Goal: Task Accomplishment & Management: Manage account settings

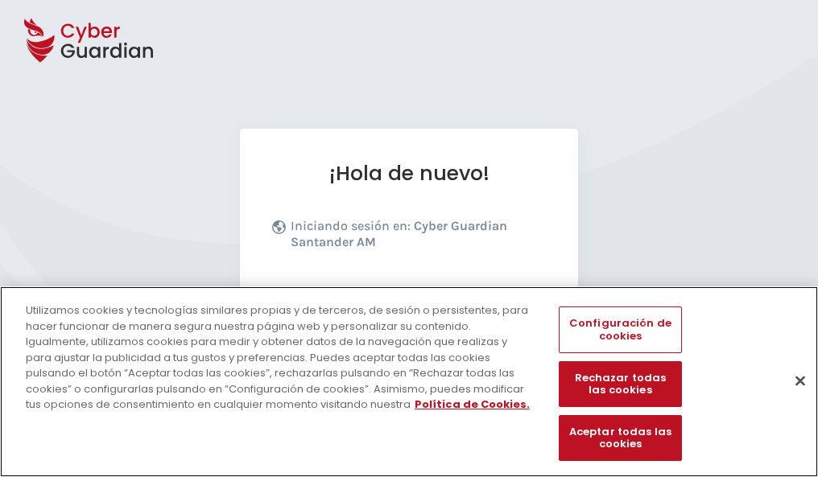
scroll to position [197, 0]
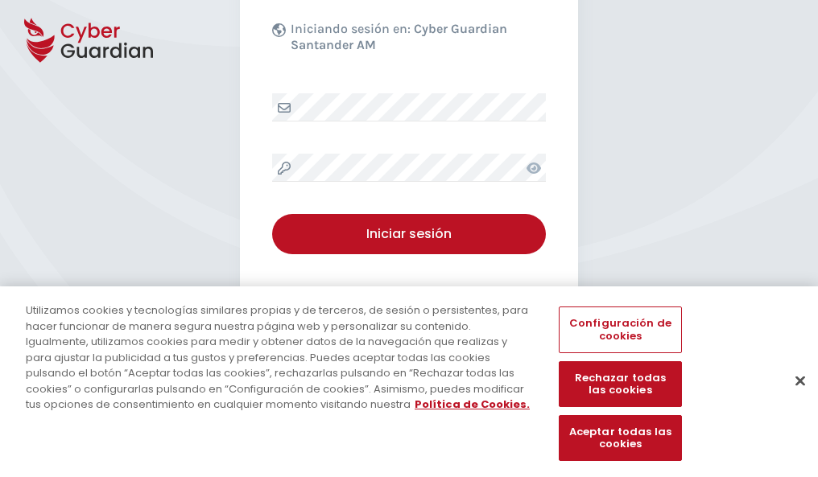
click at [792, 397] on button "Cerrar" at bounding box center [799, 380] width 35 height 35
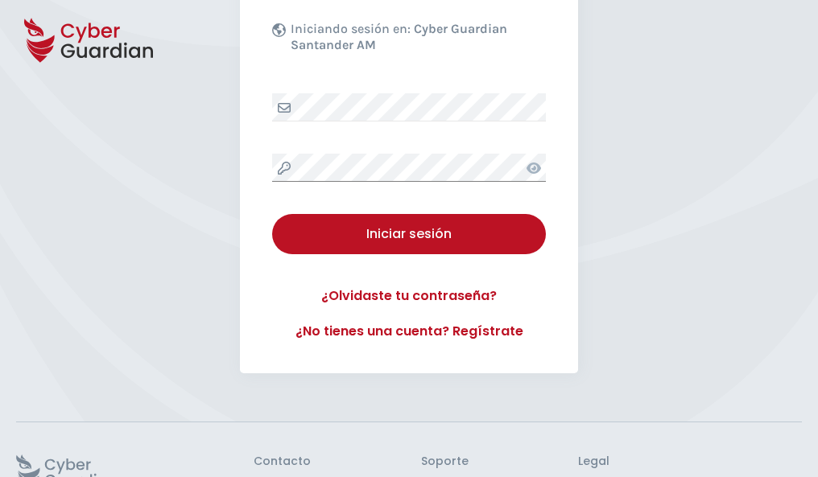
scroll to position [313, 0]
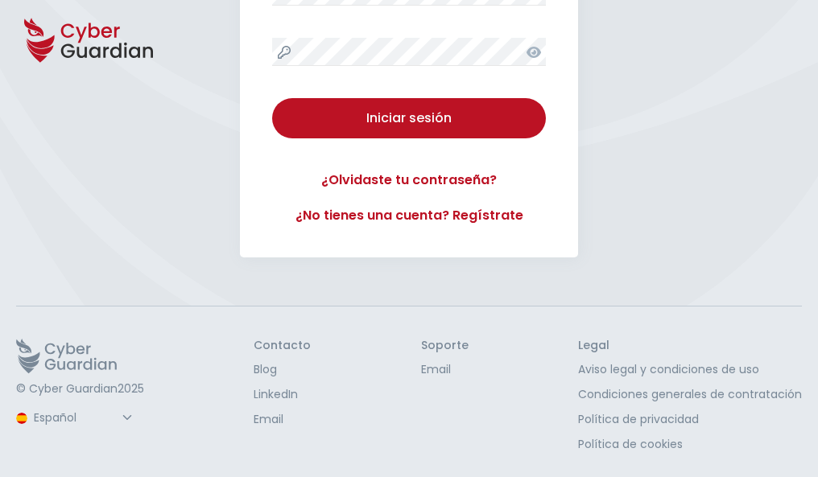
click at [272, 98] on button "Iniciar sesión" at bounding box center [409, 118] width 274 height 40
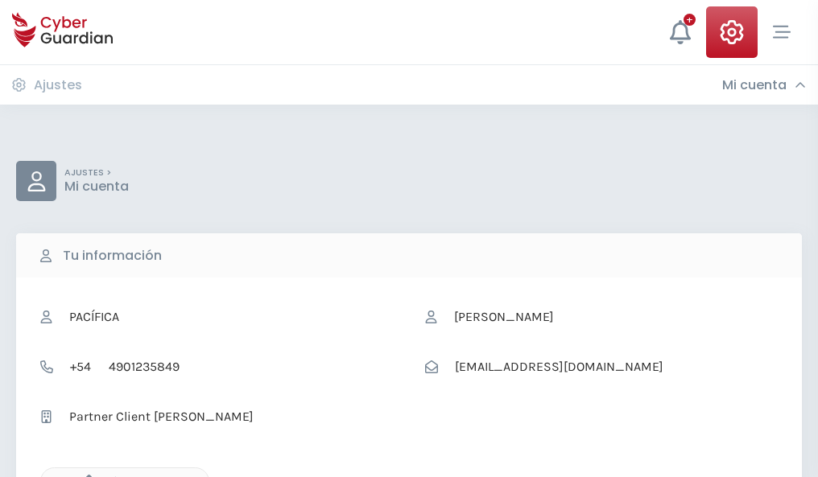
click at [84, 476] on icon "button" at bounding box center [85, 482] width 14 height 14
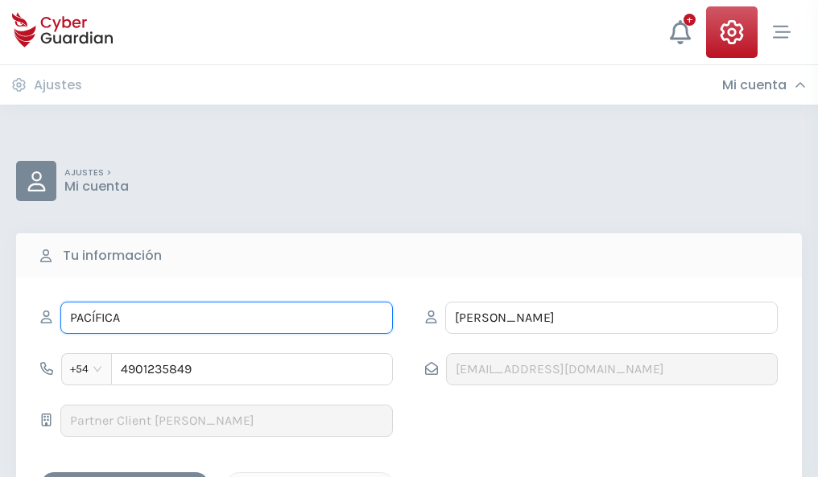
click at [226, 318] on input "PACÍFICA" at bounding box center [226, 318] width 332 height 32
type input "P"
type input "Juan José"
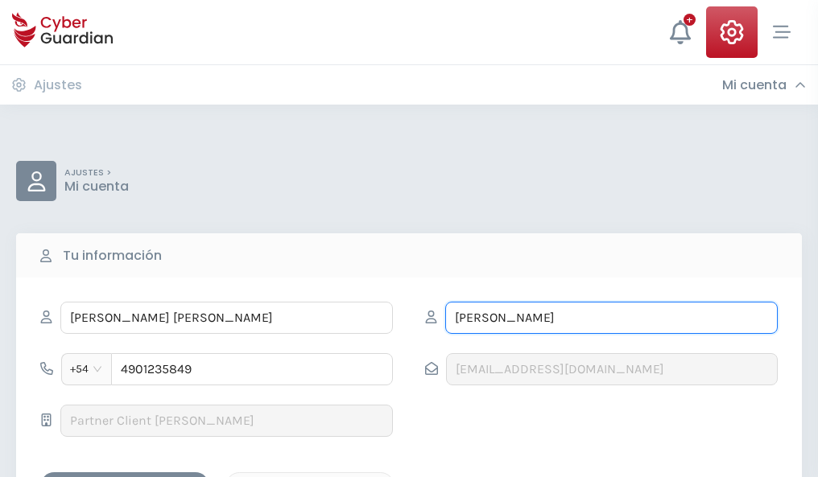
click at [611, 318] on input "ECHEVERRÍA" at bounding box center [611, 318] width 332 height 32
type input "E"
type input "Nadal"
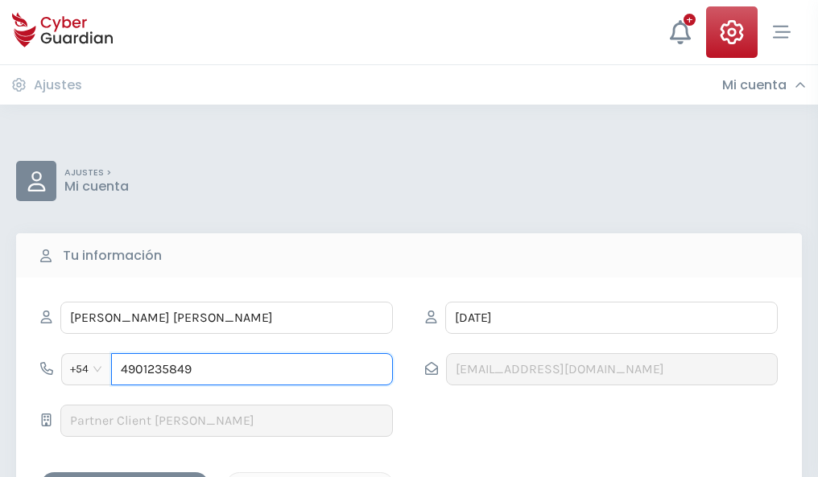
click at [252, 369] on input "4901235849" at bounding box center [252, 369] width 282 height 32
type input "4"
type input "4976253652"
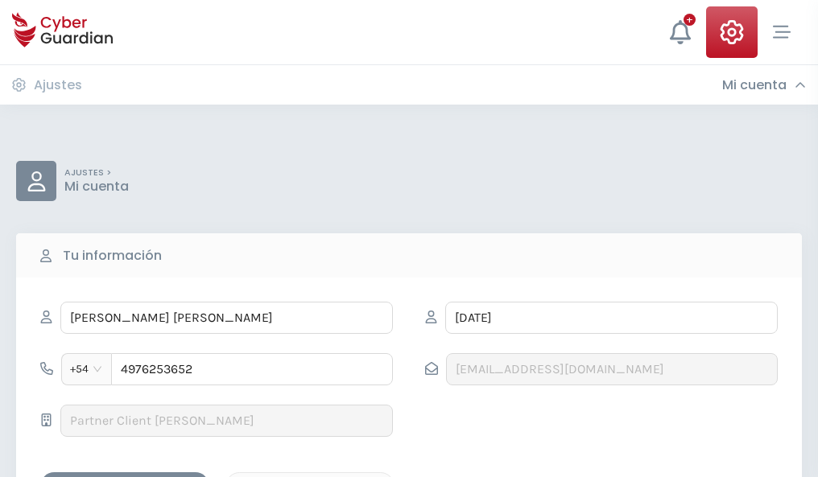
click at [125, 476] on div "Guardar cambios" at bounding box center [124, 486] width 145 height 20
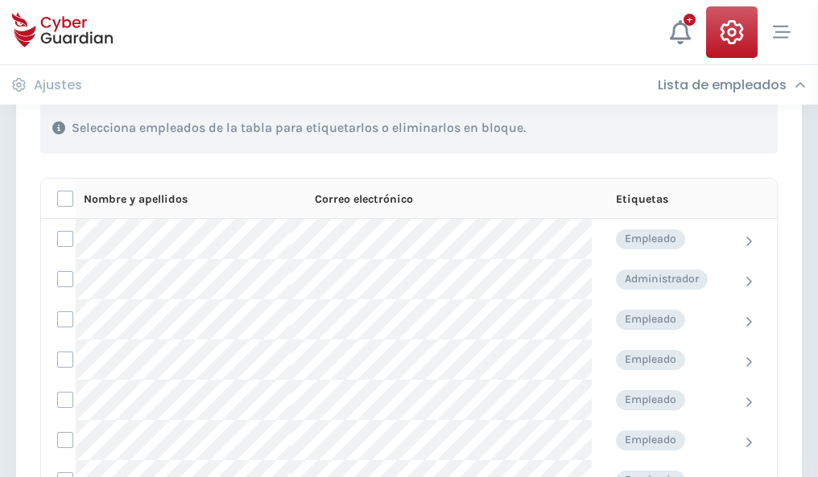
scroll to position [689, 0]
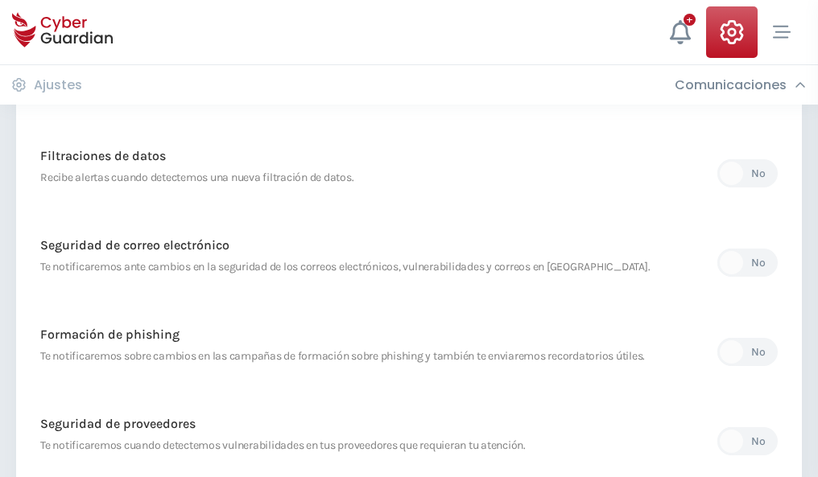
scroll to position [847, 0]
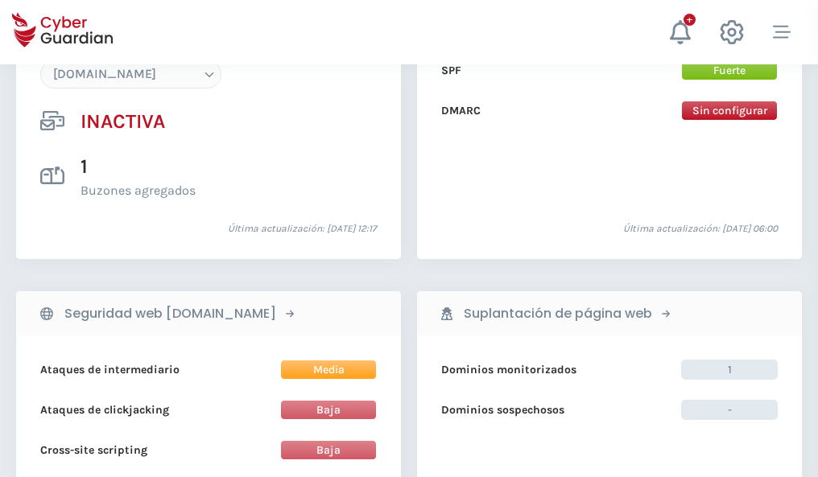
scroll to position [1514, 0]
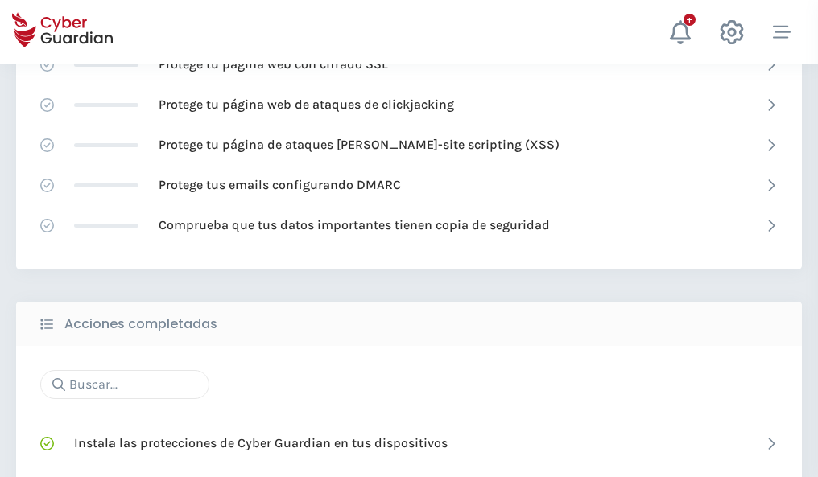
scroll to position [1072, 0]
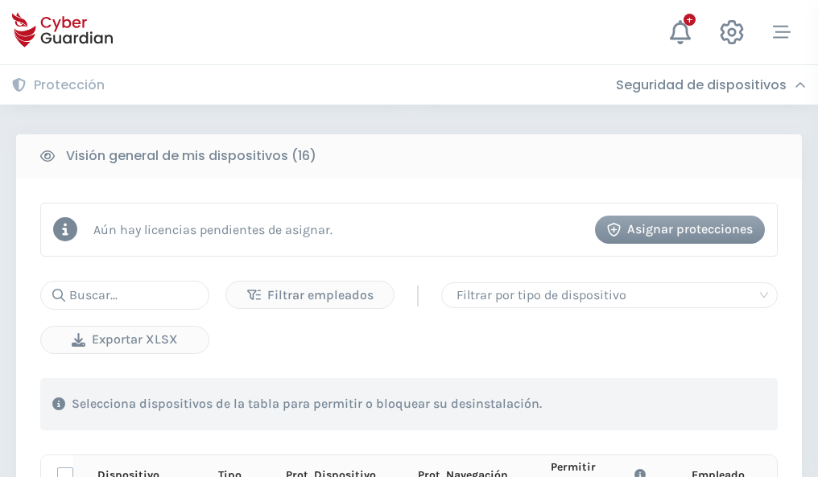
scroll to position [1422, 0]
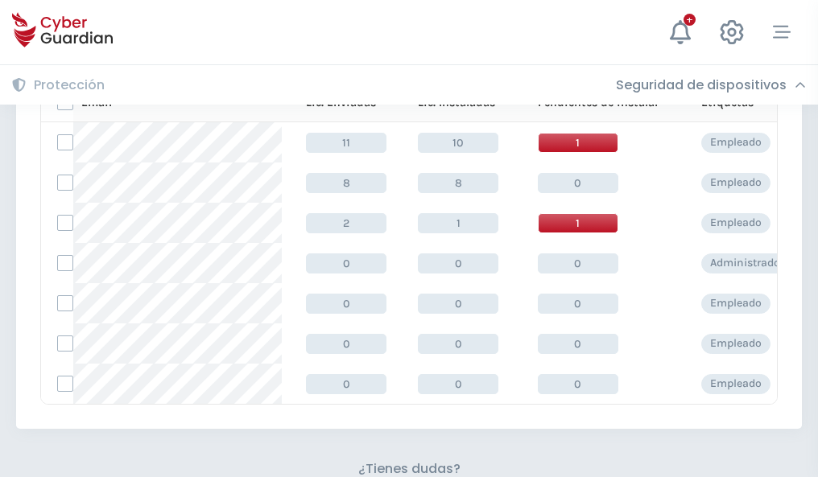
scroll to position [706, 0]
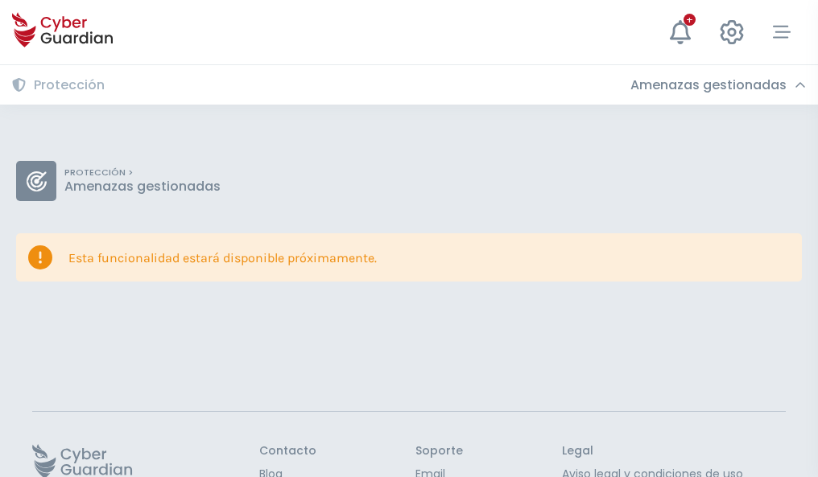
scroll to position [105, 0]
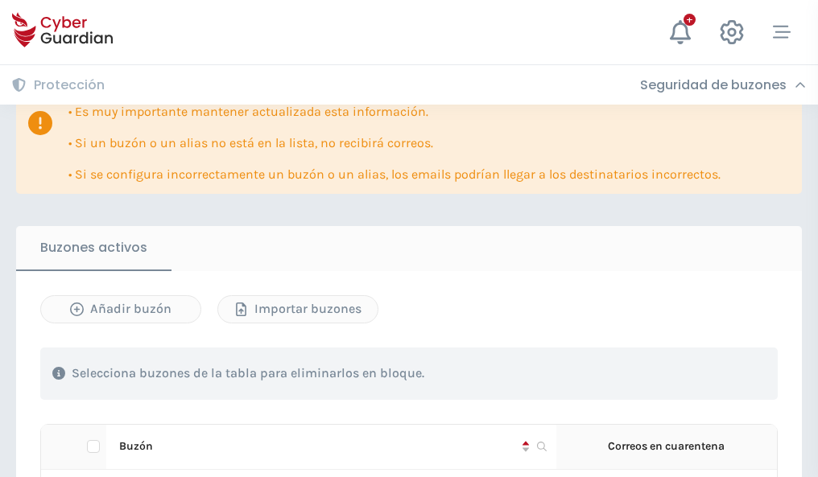
scroll to position [945, 0]
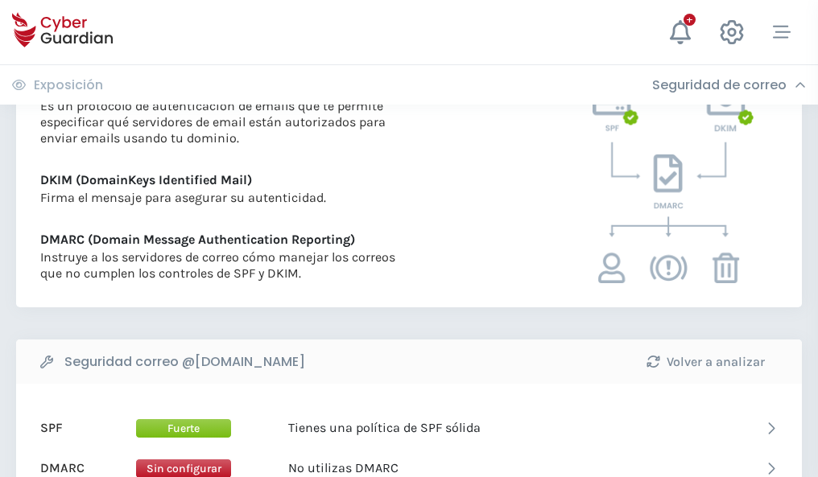
scroll to position [868, 0]
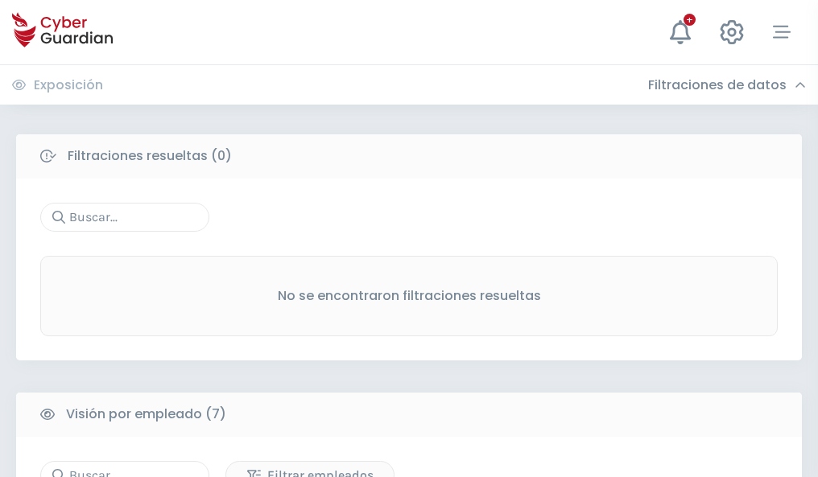
scroll to position [1331, 0]
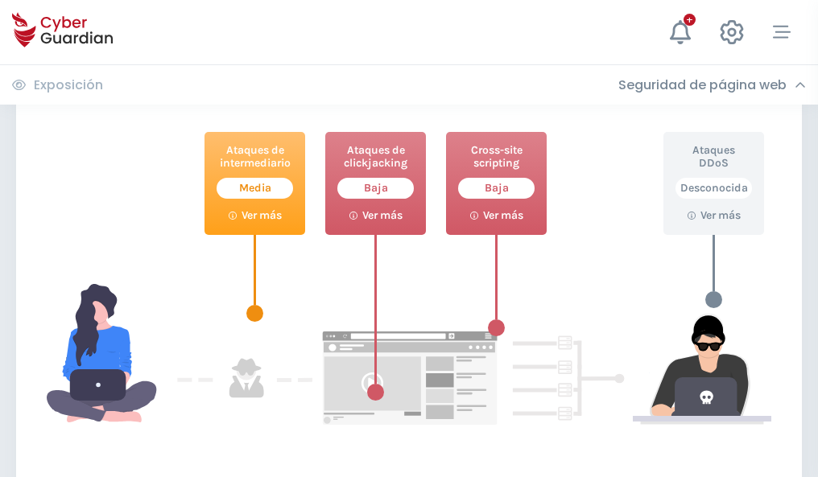
scroll to position [876, 0]
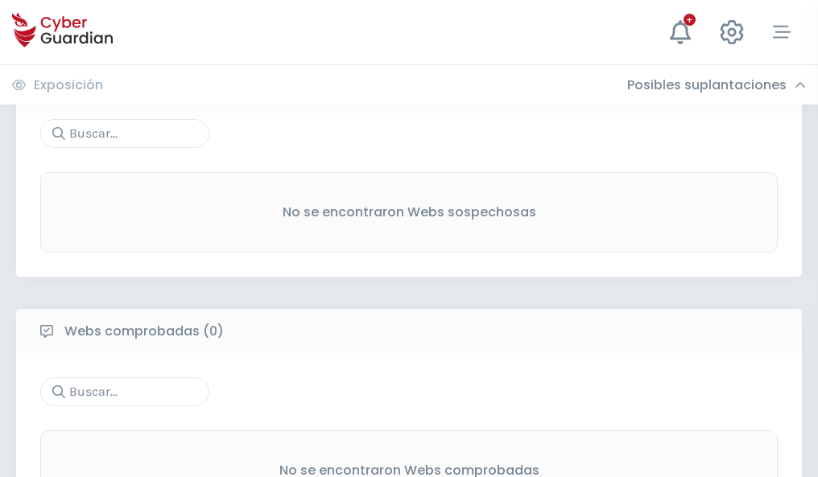
scroll to position [842, 0]
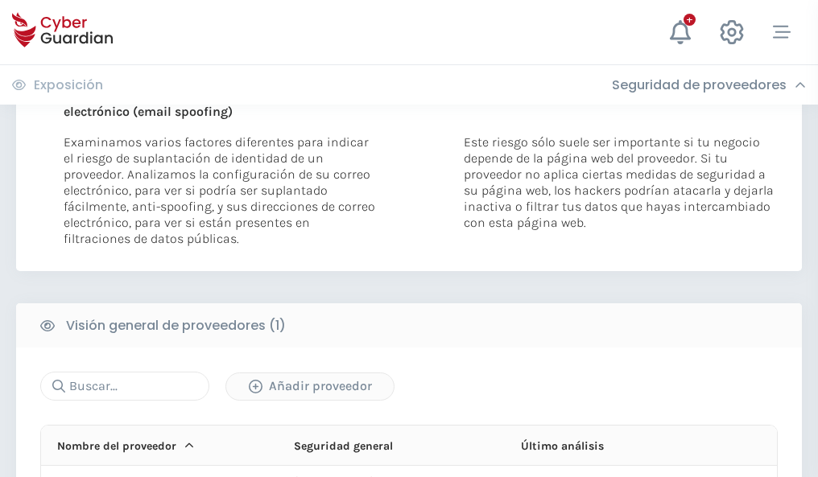
scroll to position [836, 0]
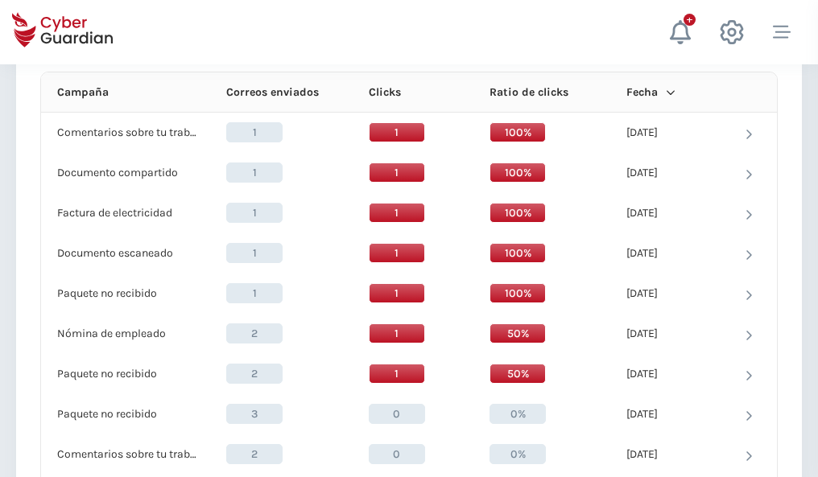
scroll to position [1443, 0]
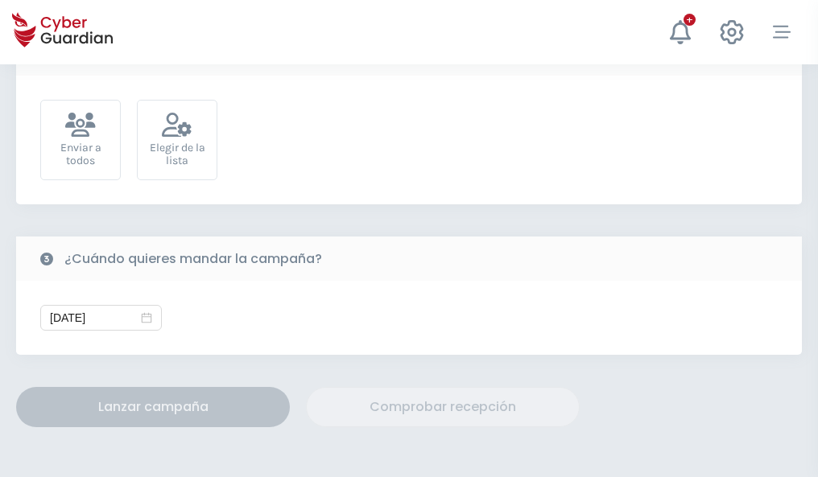
scroll to position [589, 0]
